Goal: Task Accomplishment & Management: Complete application form

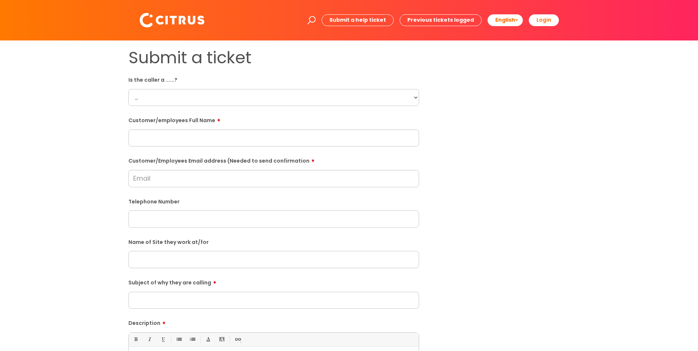
click at [180, 99] on select "... Citrus Customer Citrus Employee [DEMOGRAPHIC_DATA] Supplier" at bounding box center [273, 97] width 291 height 17
select select "Citrus Employee"
click at [128, 89] on select "... Citrus Customer Citrus Employee [DEMOGRAPHIC_DATA] Supplier" at bounding box center [273, 97] width 291 height 17
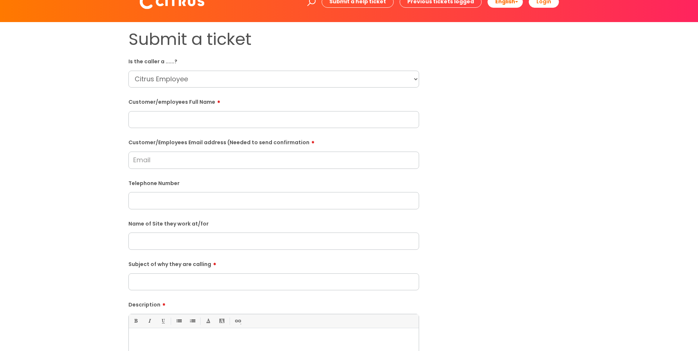
scroll to position [37, 0]
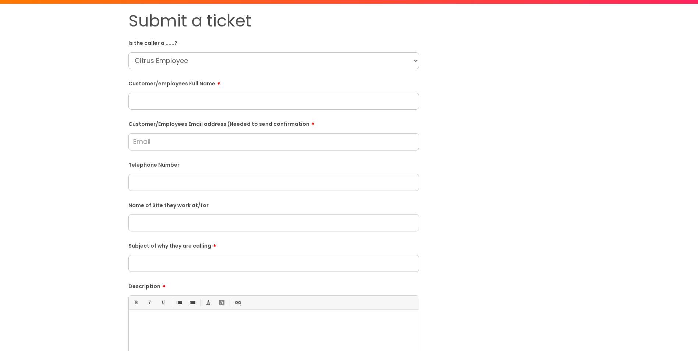
click at [185, 134] on input "Customer/Employees Email address (Needed to send confirmation" at bounding box center [273, 141] width 291 height 17
click at [160, 310] on div "Bold (Ctrl-B) Italic (Ctrl-I) Underline(Ctrl-U) • Unordered List (Ctrl-Shift-7)…" at bounding box center [273, 330] width 291 height 69
click at [167, 318] on div at bounding box center [274, 339] width 290 height 51
paste input "[EMAIL_ADDRESS][DOMAIN_NAME]"
type input "[EMAIL_ADDRESS][DOMAIN_NAME]"
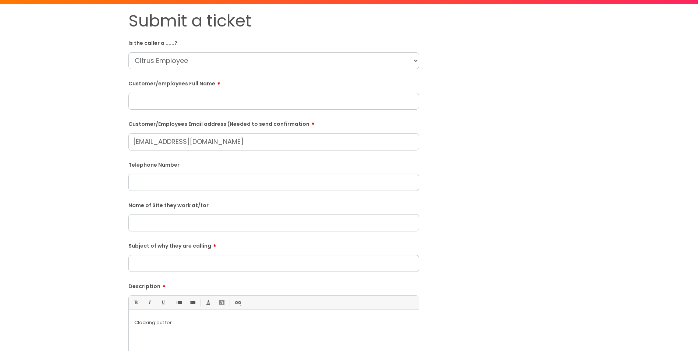
click at [190, 261] on input "Subject of why they are calling" at bounding box center [273, 263] width 291 height 17
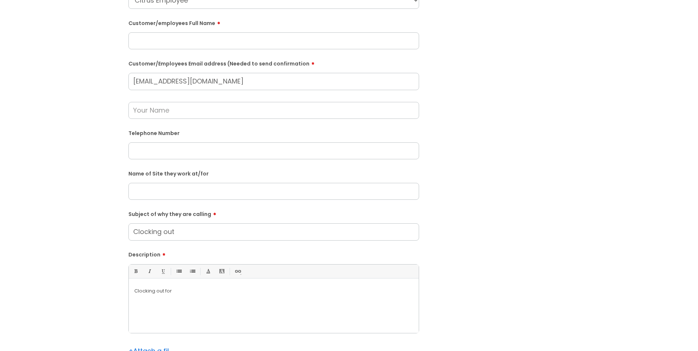
scroll to position [258, 0]
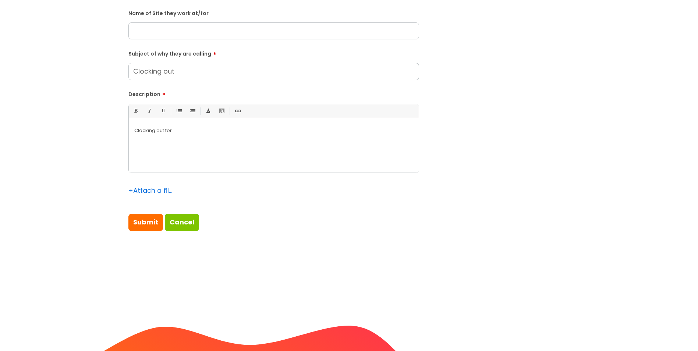
type input "Clocking out"
click at [226, 141] on div "Clocking out for" at bounding box center [274, 147] width 290 height 51
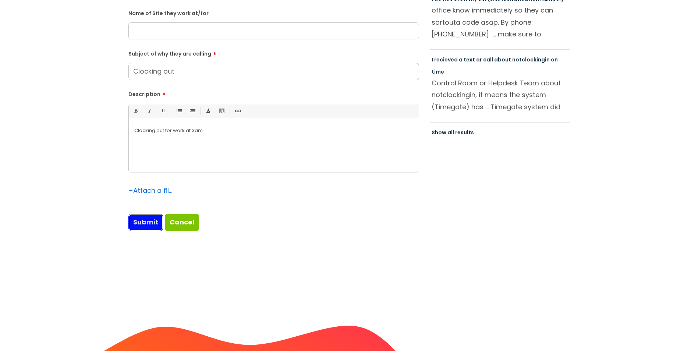
click at [141, 226] on input "Submit" at bounding box center [145, 222] width 35 height 17
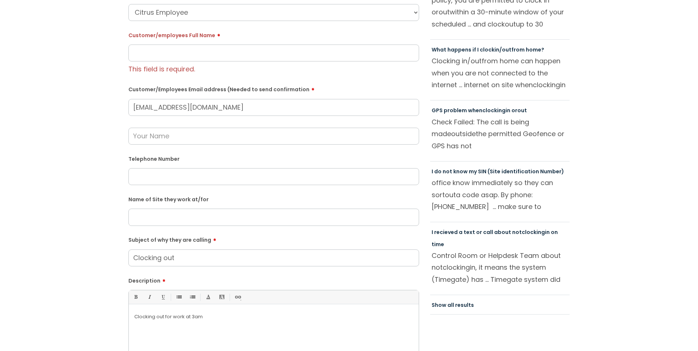
scroll to position [14, 0]
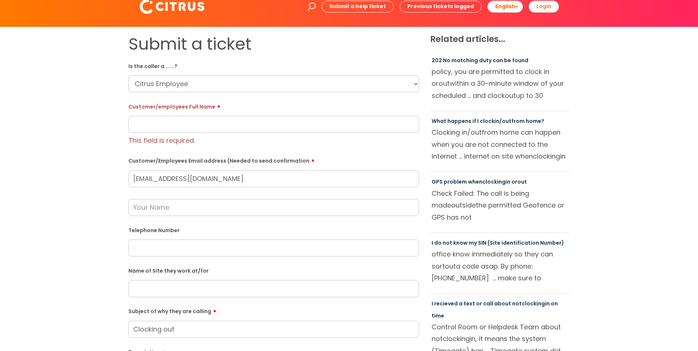
click at [209, 134] on div "This field is required." at bounding box center [273, 140] width 291 height 14
click at [207, 130] on input "text" at bounding box center [273, 124] width 291 height 17
drag, startPoint x: 152, startPoint y: 116, endPoint x: 128, endPoint y: 125, distance: 25.6
drag, startPoint x: 128, startPoint y: 125, endPoint x: 346, endPoint y: 125, distance: 218.6
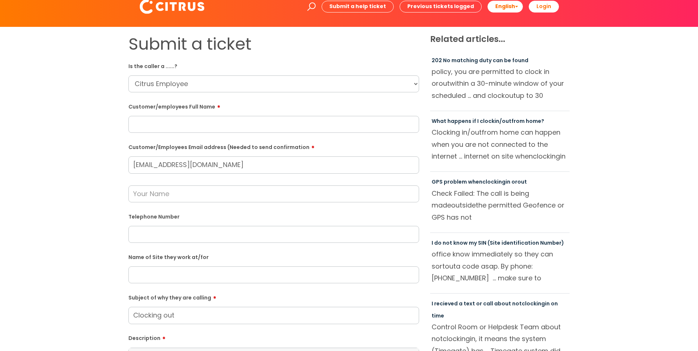
paste input "[PERSON_NAME]"
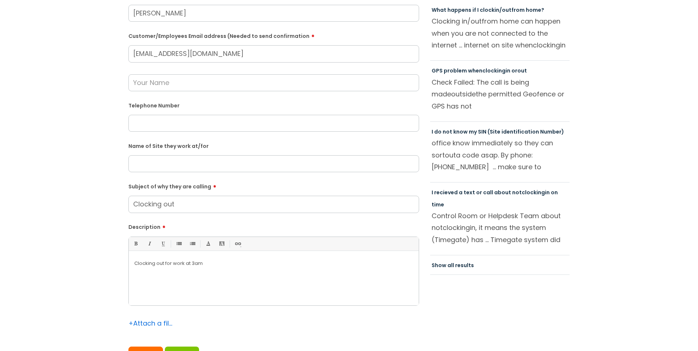
scroll to position [234, 0]
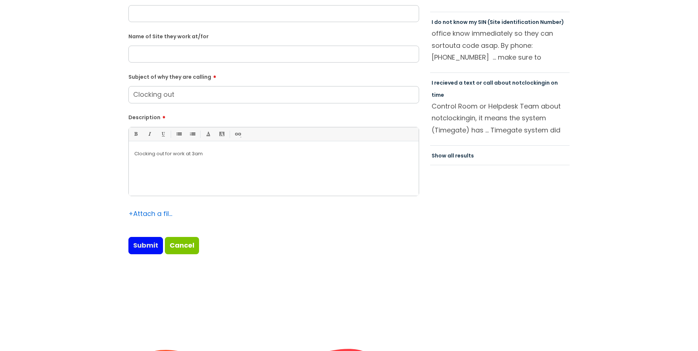
type input "[PERSON_NAME]"
click at [145, 249] on input "Submit" at bounding box center [145, 245] width 35 height 17
type input "Please Wait..."
